Goal: Find specific page/section: Find specific page/section

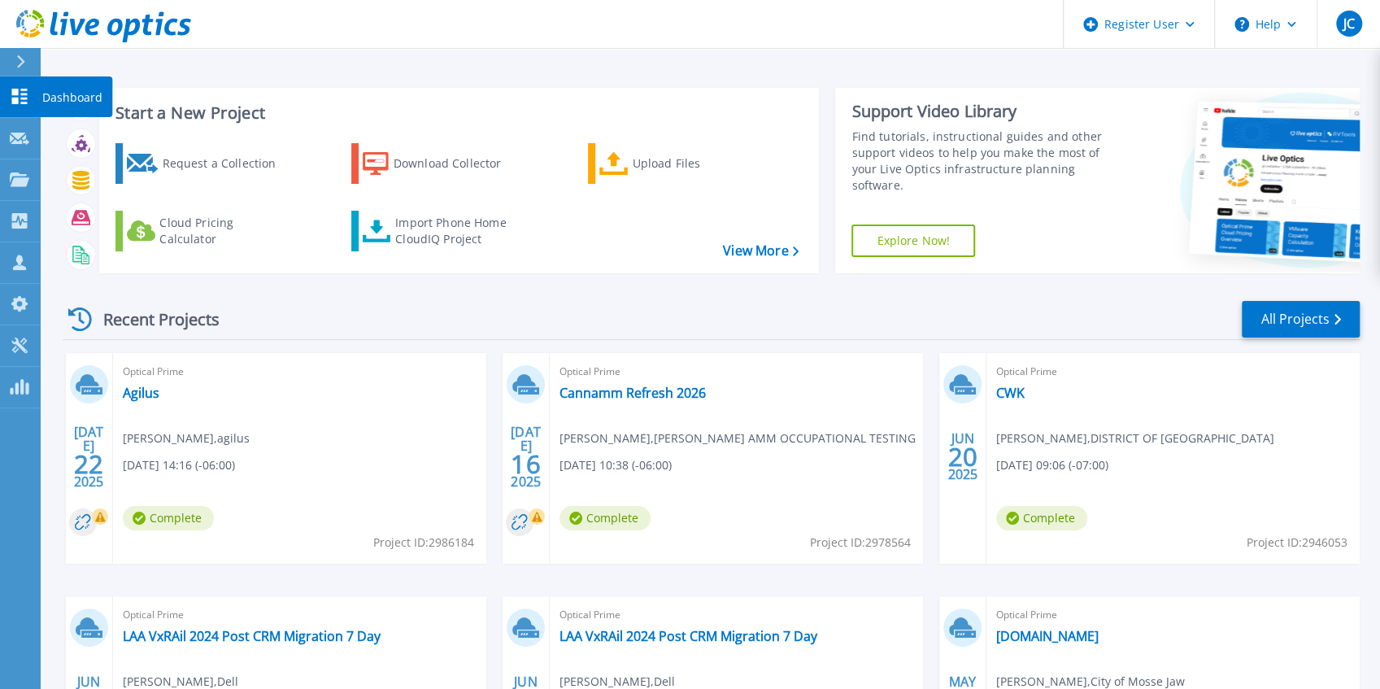
click at [18, 62] on icon at bounding box center [20, 61] width 9 height 13
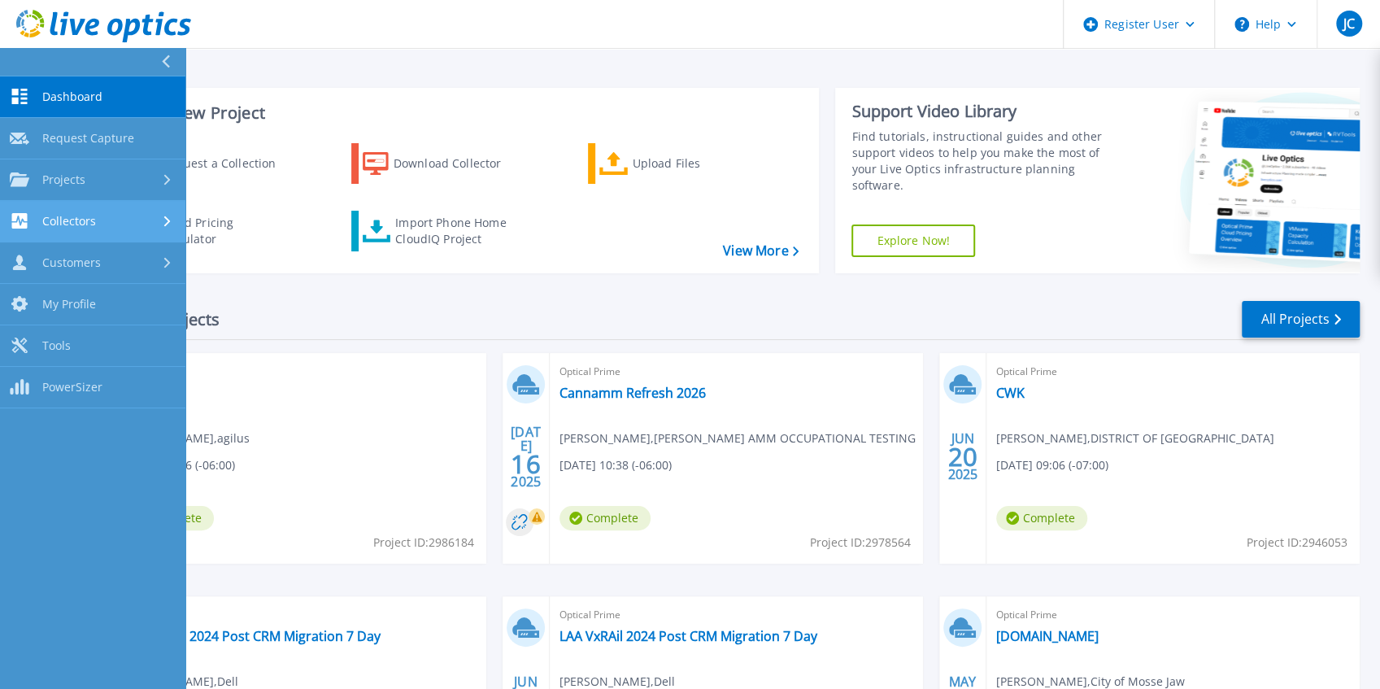
click at [81, 231] on link "Collectors Collectors" at bounding box center [92, 221] width 185 height 41
click at [91, 229] on link "Collectors Collectors" at bounding box center [92, 221] width 185 height 41
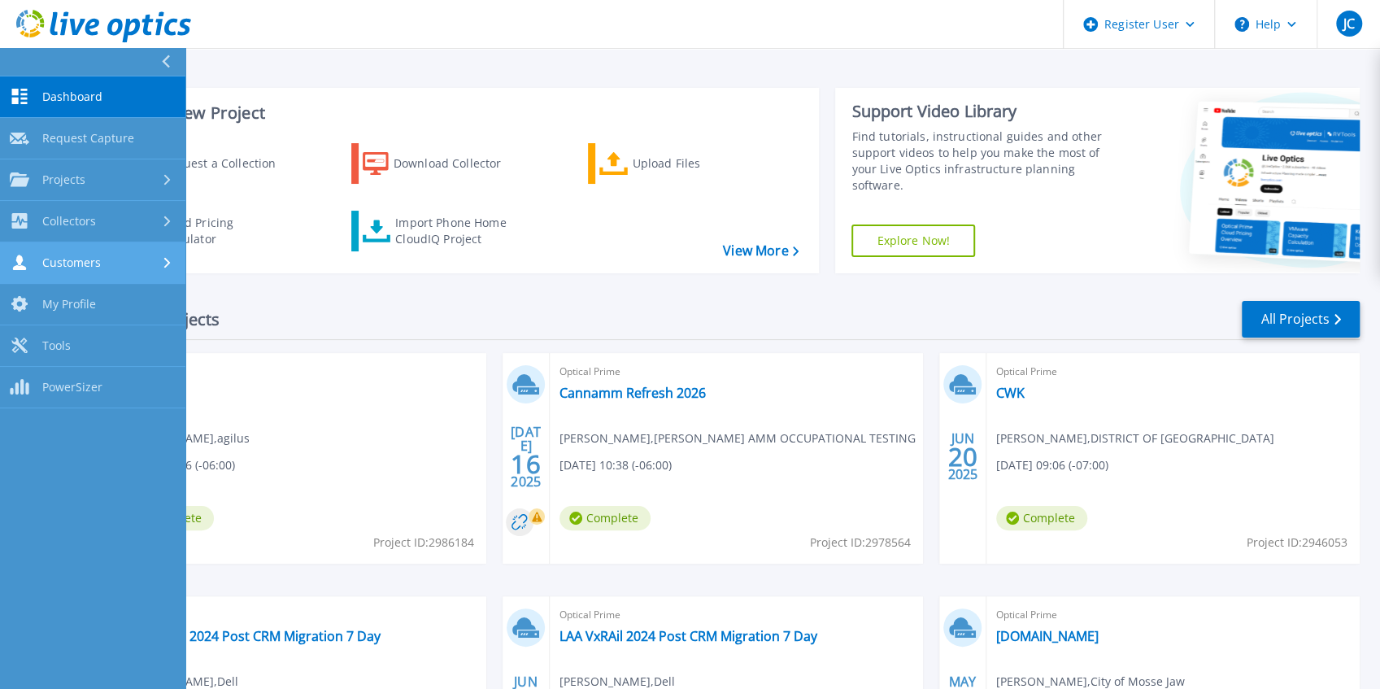
click at [121, 264] on div "Customers" at bounding box center [93, 262] width 166 height 15
click at [122, 264] on div "Customers" at bounding box center [93, 262] width 166 height 15
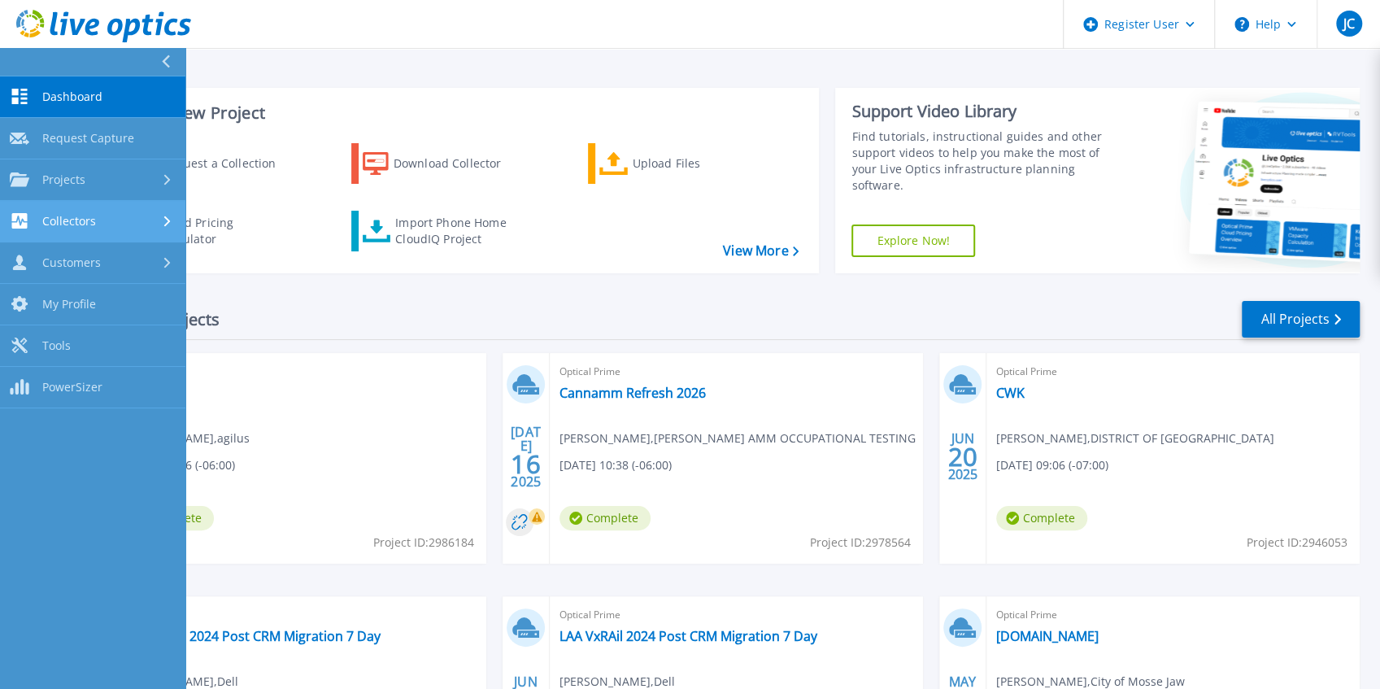
drag, startPoint x: 113, startPoint y: 224, endPoint x: 120, endPoint y: 236, distance: 14.2
click at [113, 224] on div "Collectors" at bounding box center [93, 220] width 166 height 15
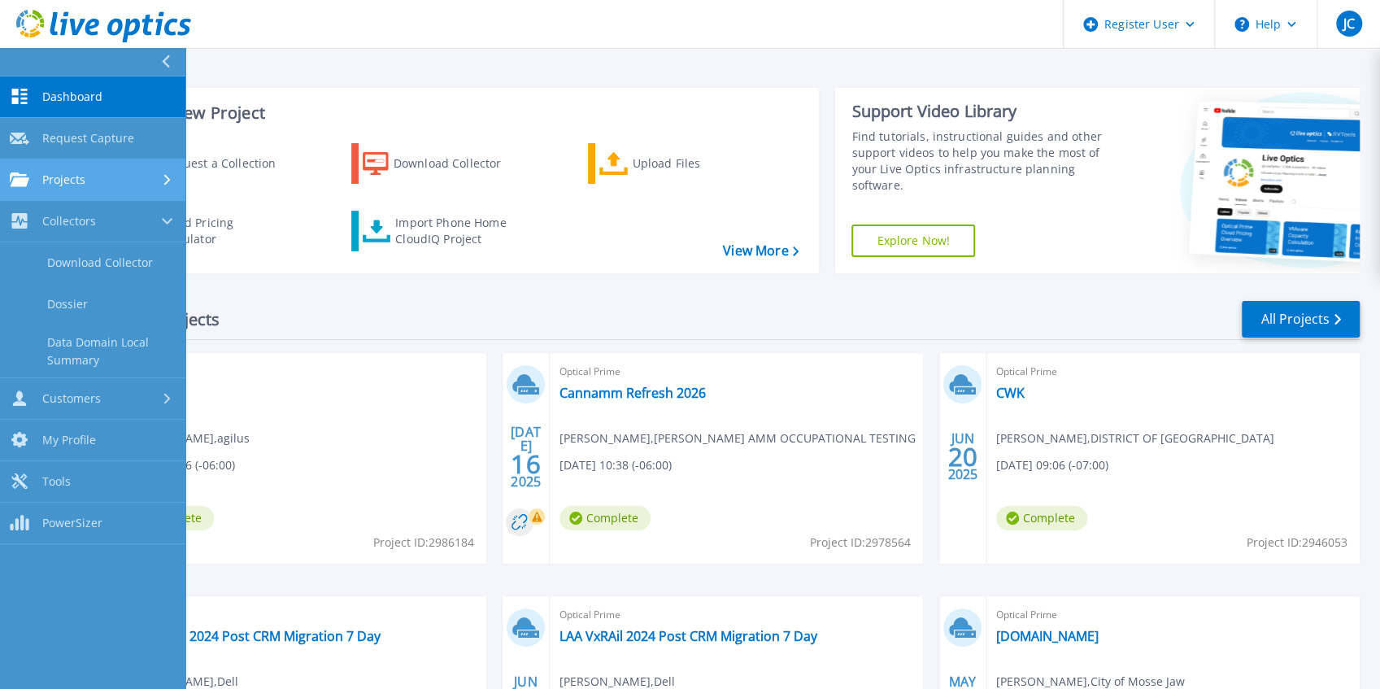
click at [107, 180] on div "Projects" at bounding box center [93, 179] width 166 height 15
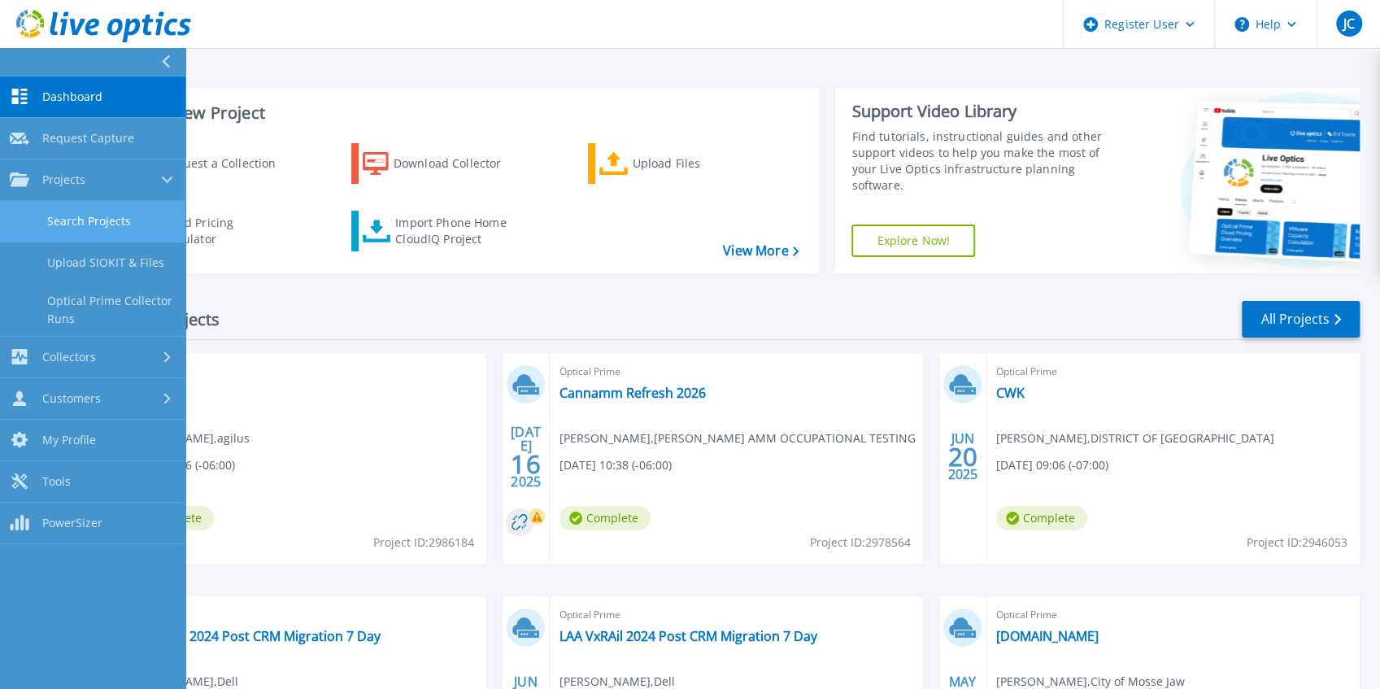
click at [100, 207] on link "Search Projects" at bounding box center [92, 221] width 185 height 41
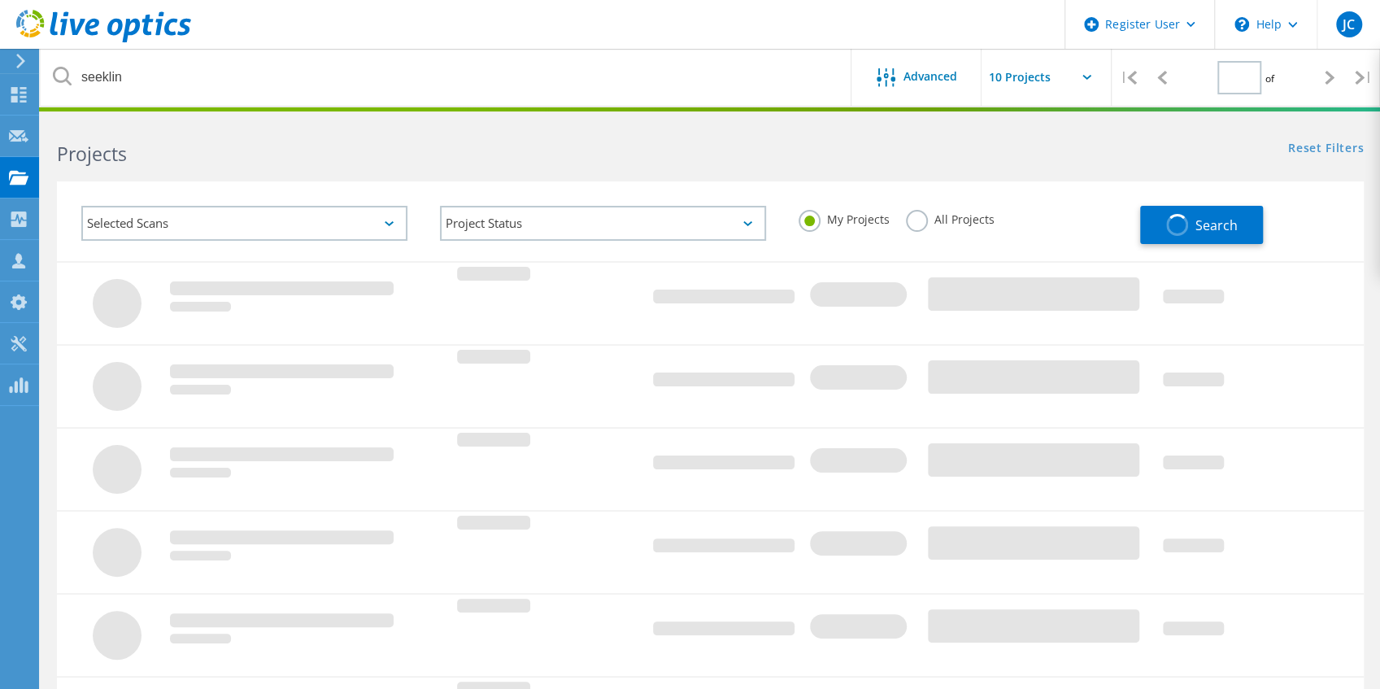
type input "1"
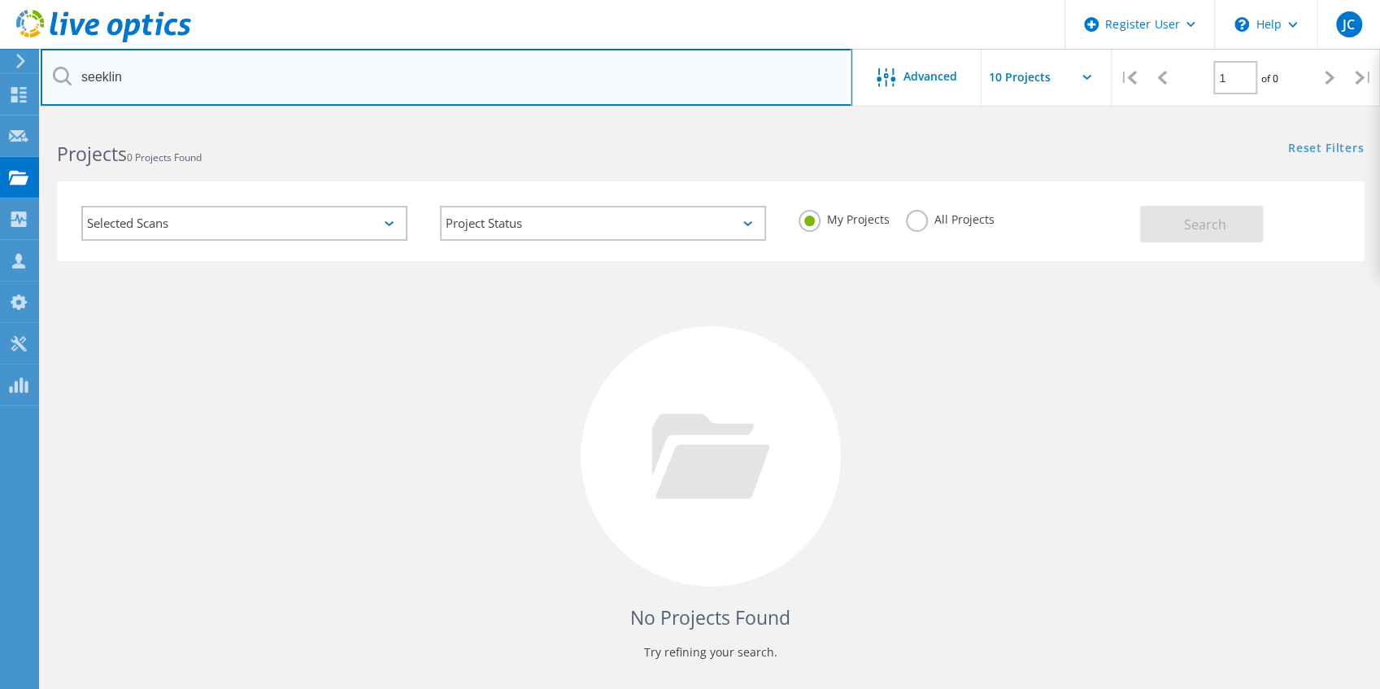
click at [150, 80] on input "seeklin" at bounding box center [447, 77] width 812 height 57
click at [159, 93] on input "text" at bounding box center [447, 77] width 812 height 57
type input "champion pet foods"
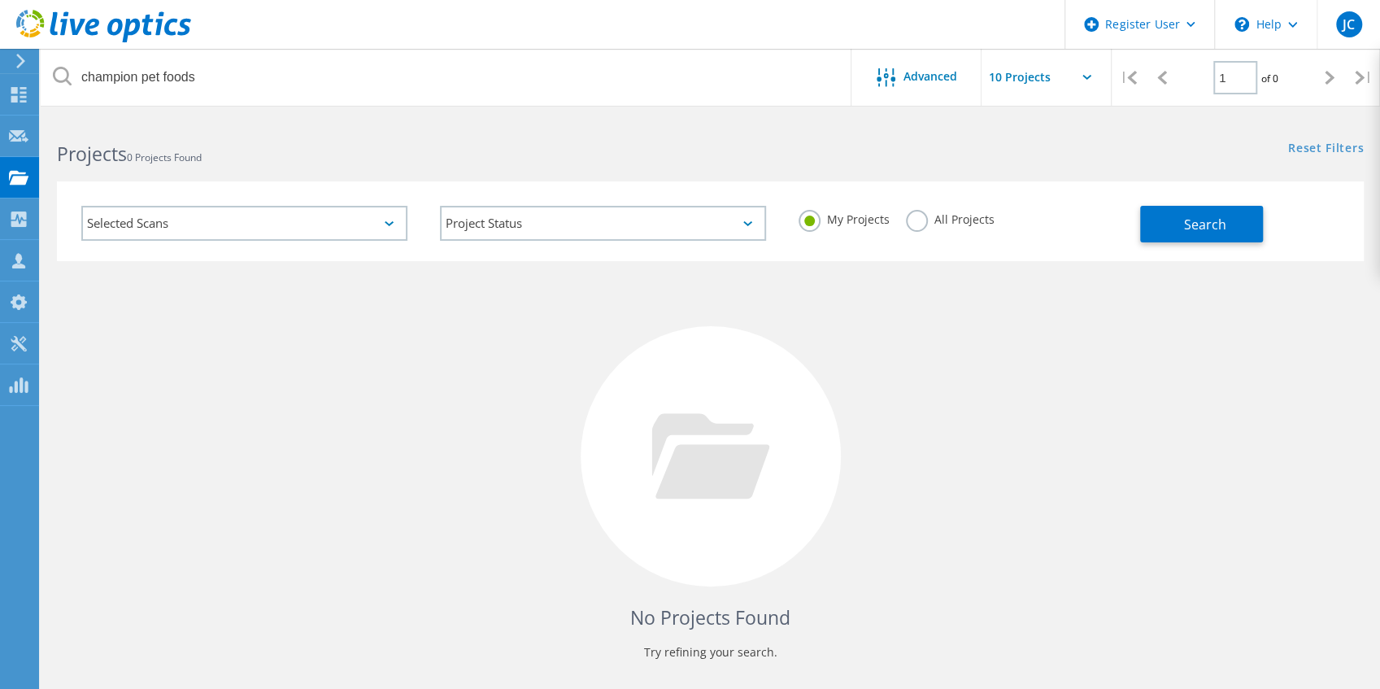
click at [970, 225] on label "All Projects" at bounding box center [950, 217] width 89 height 15
click at [0, 0] on input "All Projects" at bounding box center [0, 0] width 0 height 0
click at [1220, 233] on button "Search" at bounding box center [1201, 224] width 123 height 37
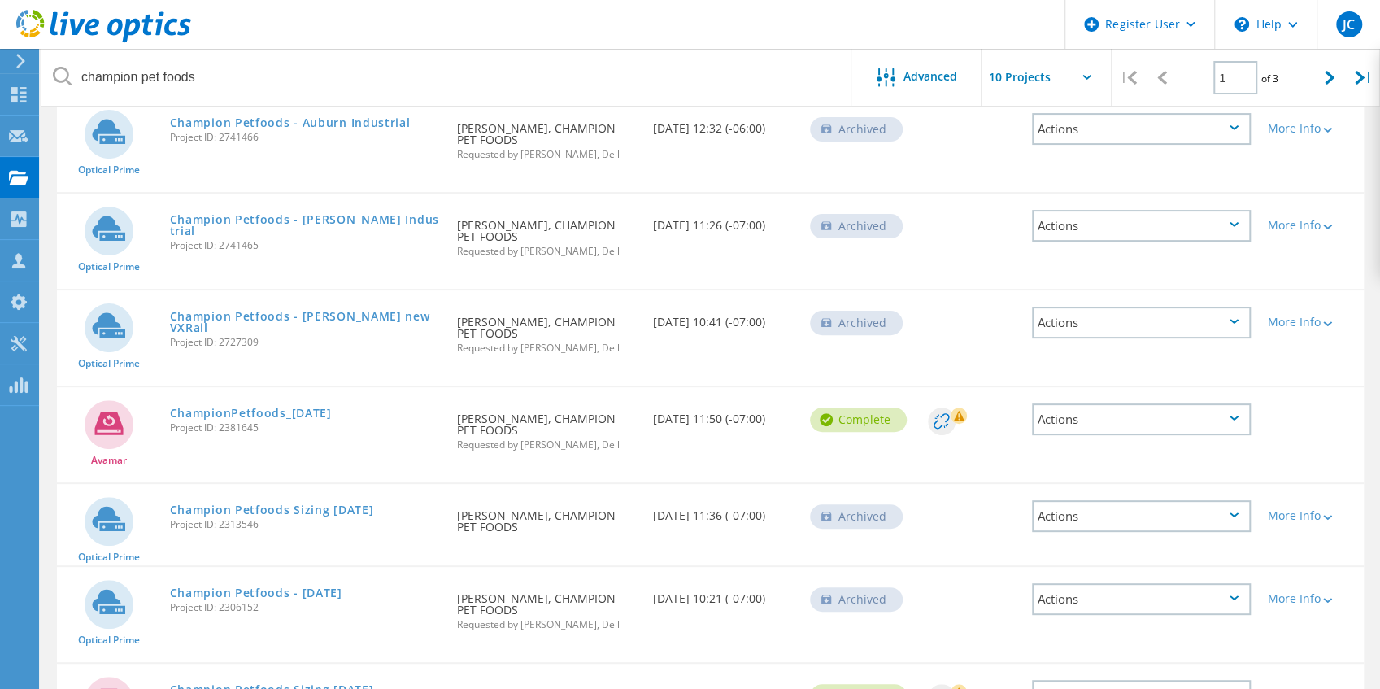
scroll to position [379, 0]
